Goal: Obtain resource: Obtain resource

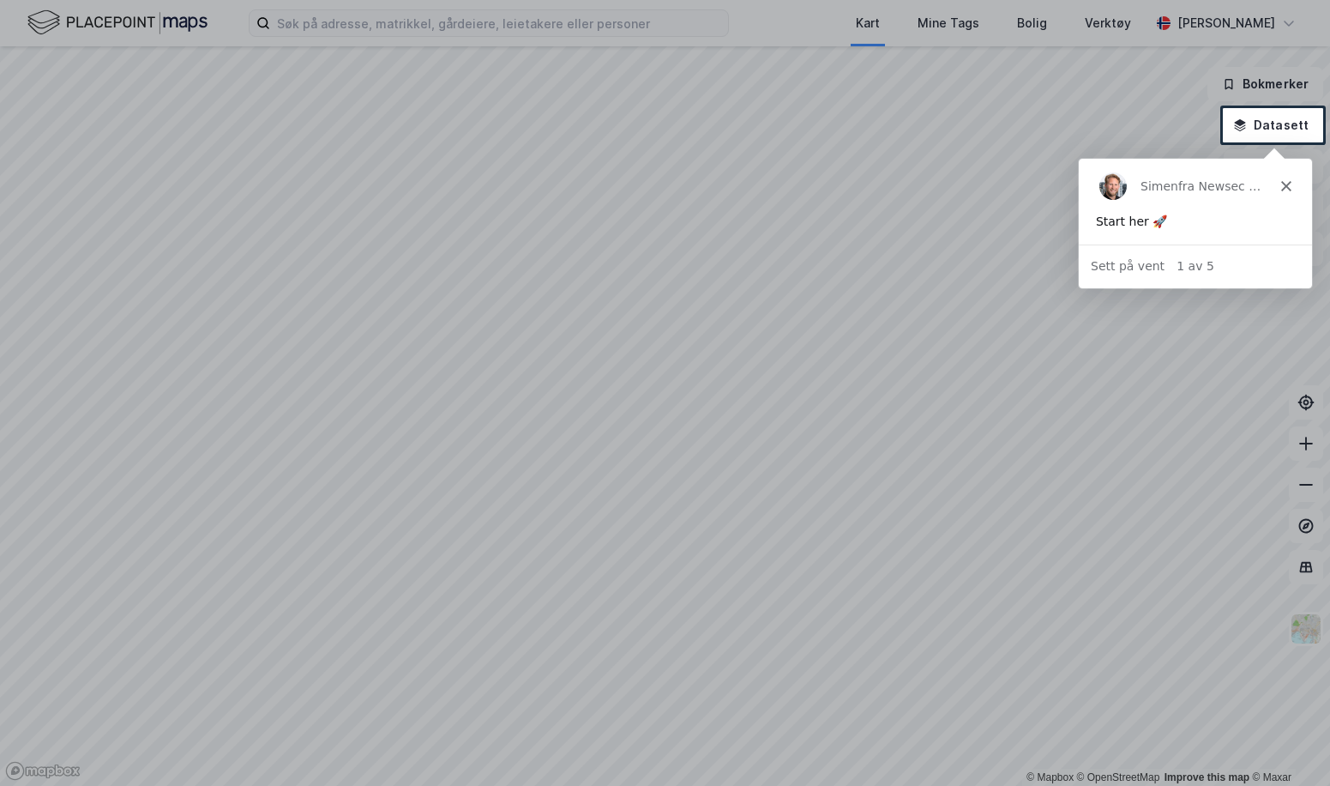
click at [1287, 185] on polygon "Lukk" at bounding box center [1286, 185] width 10 height 10
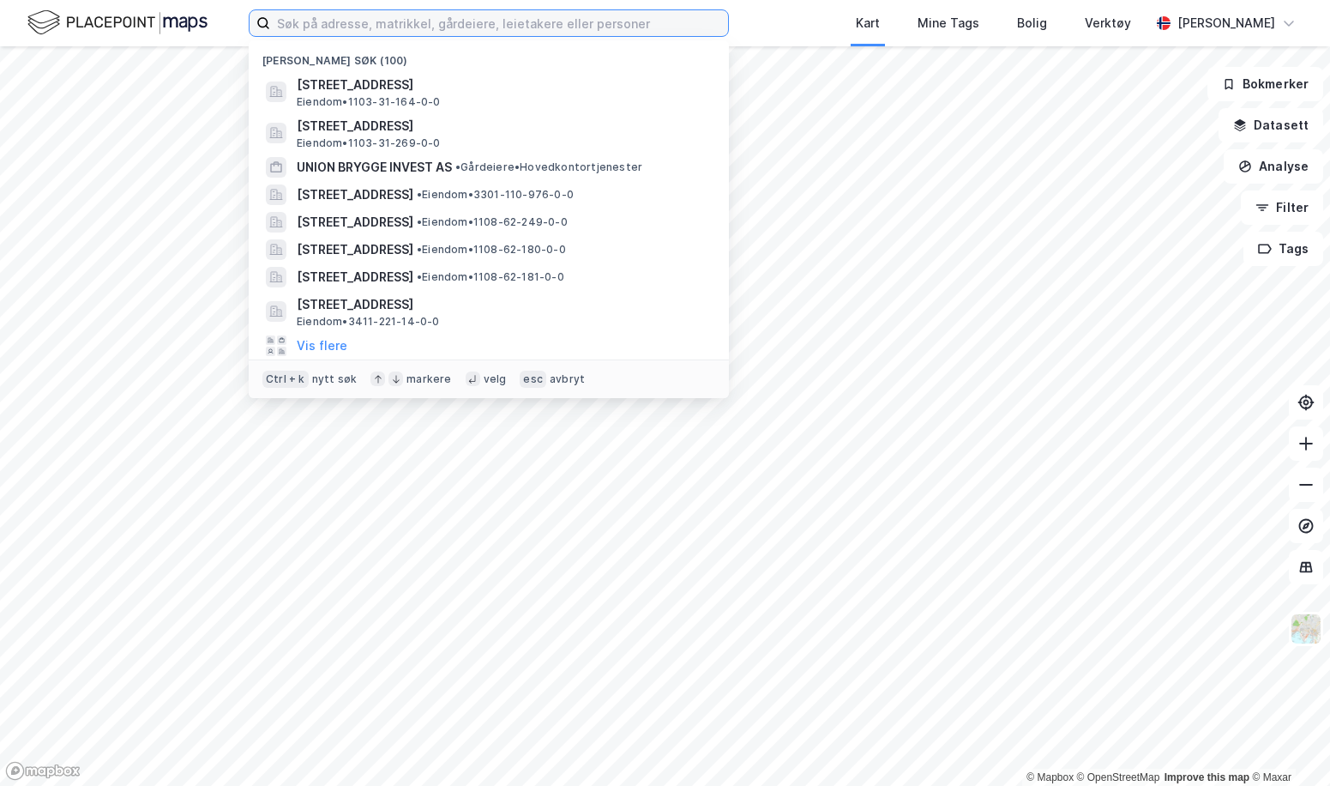
click at [586, 32] on input at bounding box center [499, 23] width 458 height 26
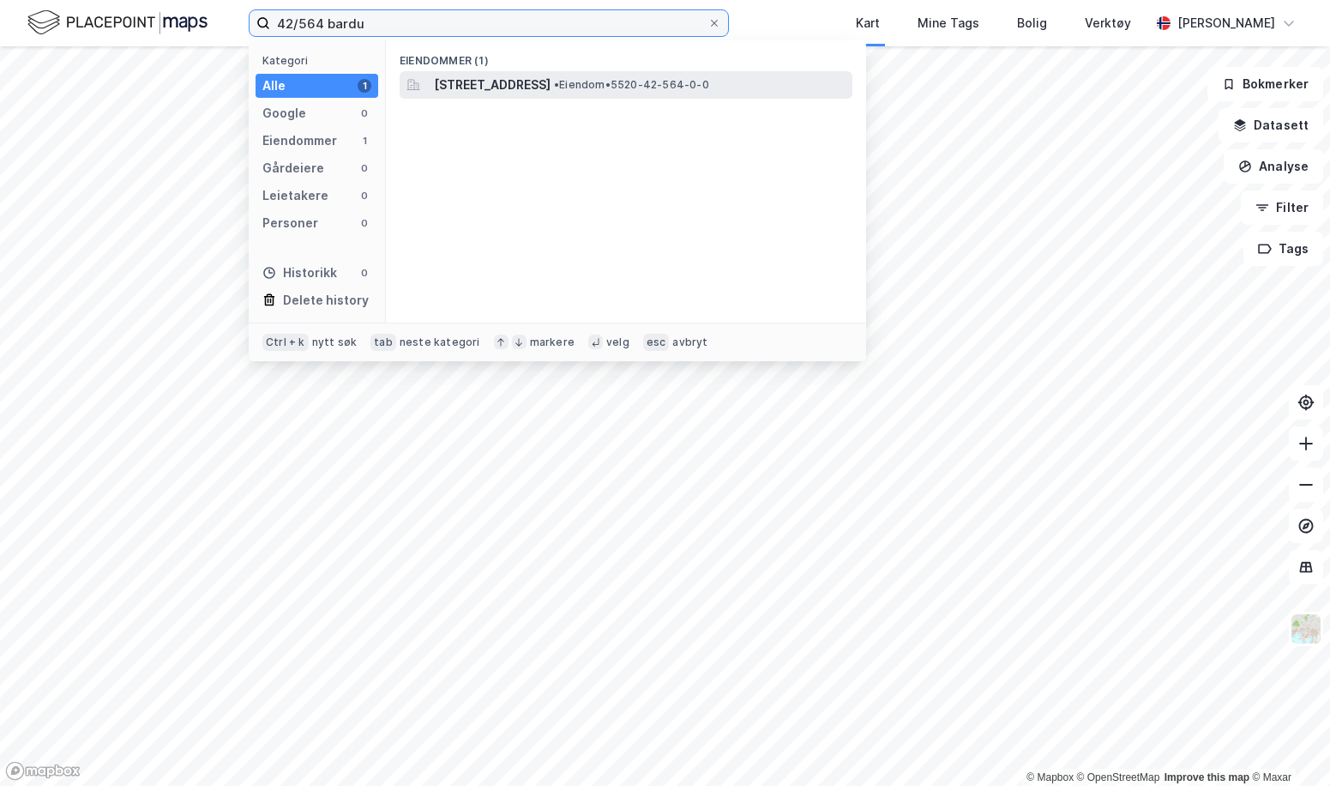
type input "42/564 bardu"
click at [551, 90] on span "[STREET_ADDRESS]" at bounding box center [492, 85] width 117 height 21
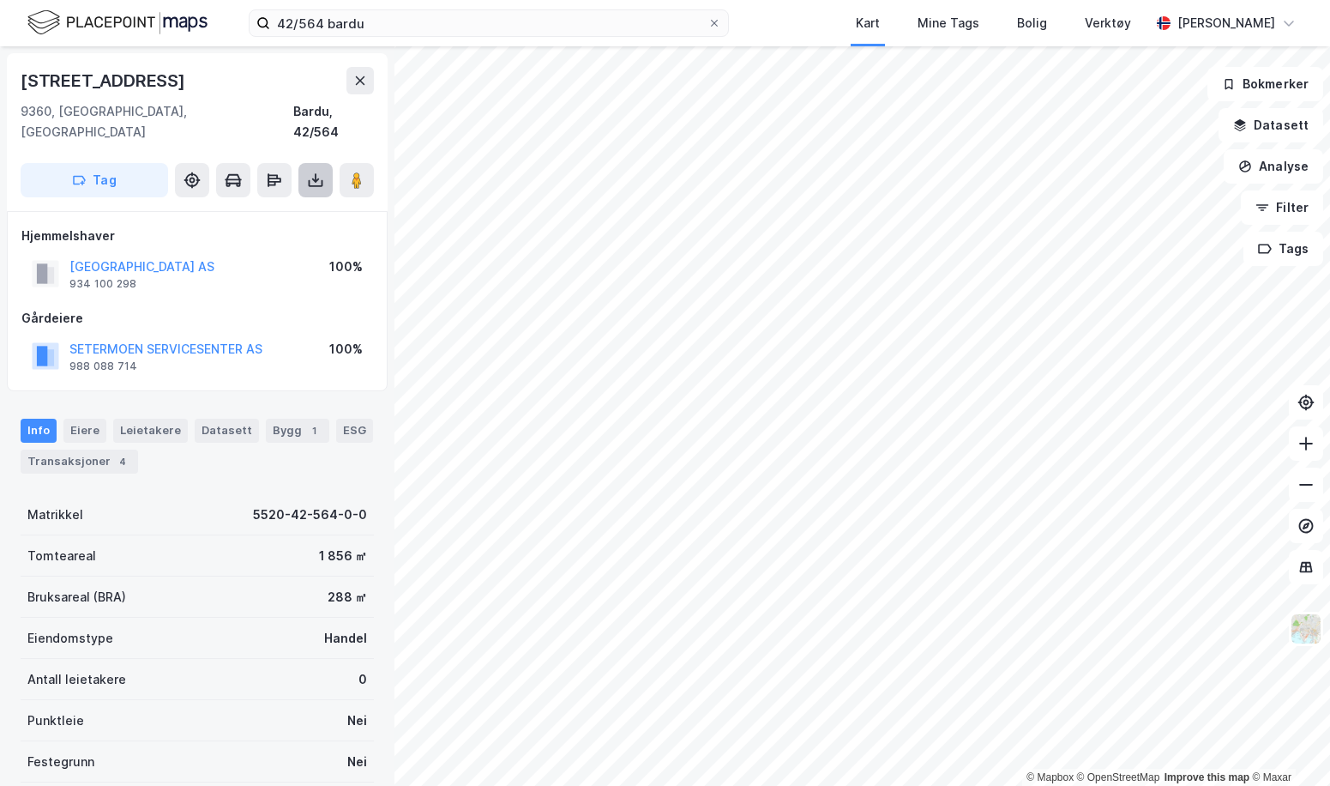
click at [314, 178] on icon at bounding box center [315, 180] width 7 height 4
click at [300, 201] on div "Last ned grunnbok" at bounding box center [241, 214] width 183 height 27
